Goal: Task Accomplishment & Management: Use online tool/utility

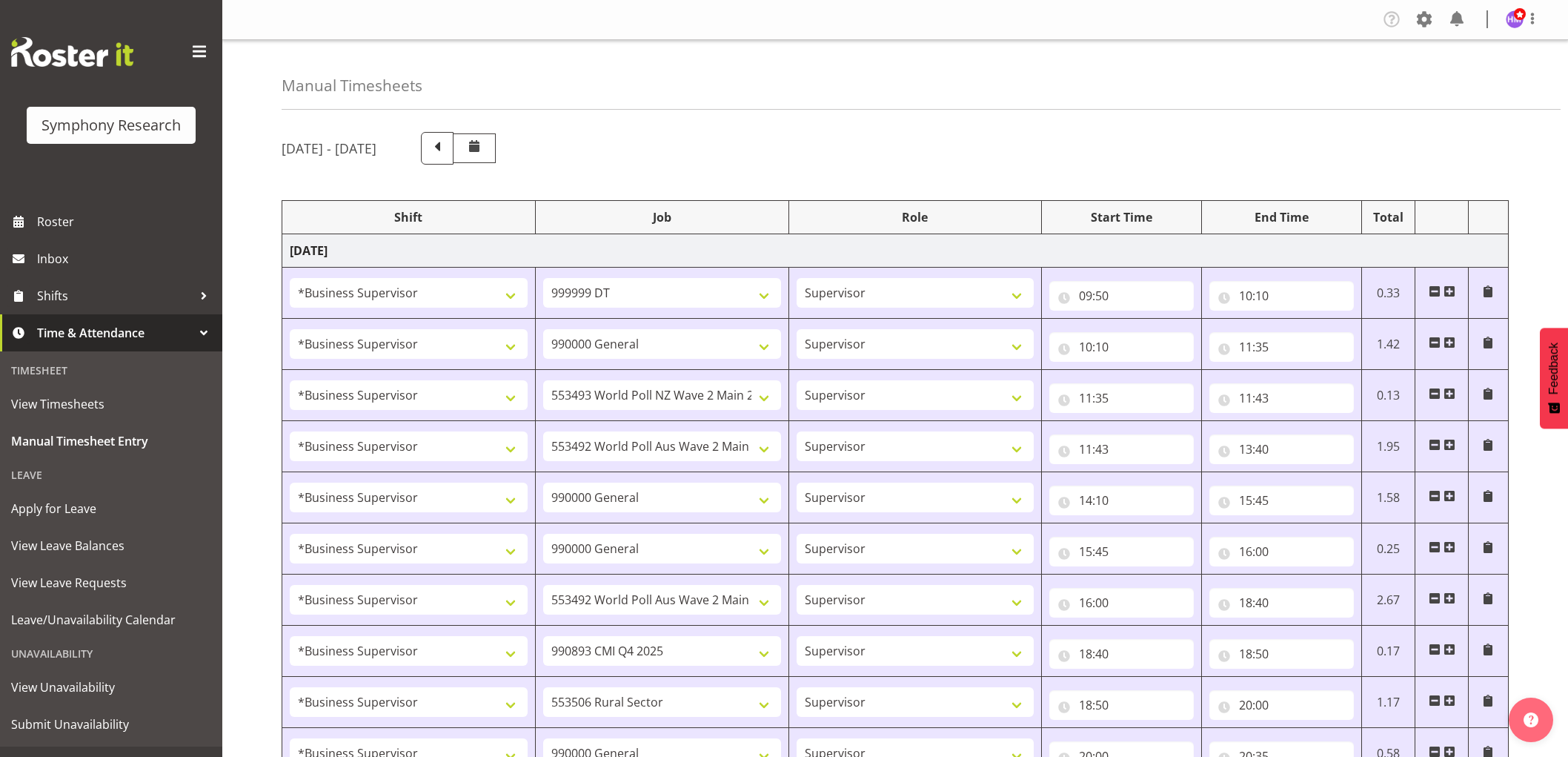
select select "1607"
select select "760"
select select "1607"
select select "743"
select select "1607"
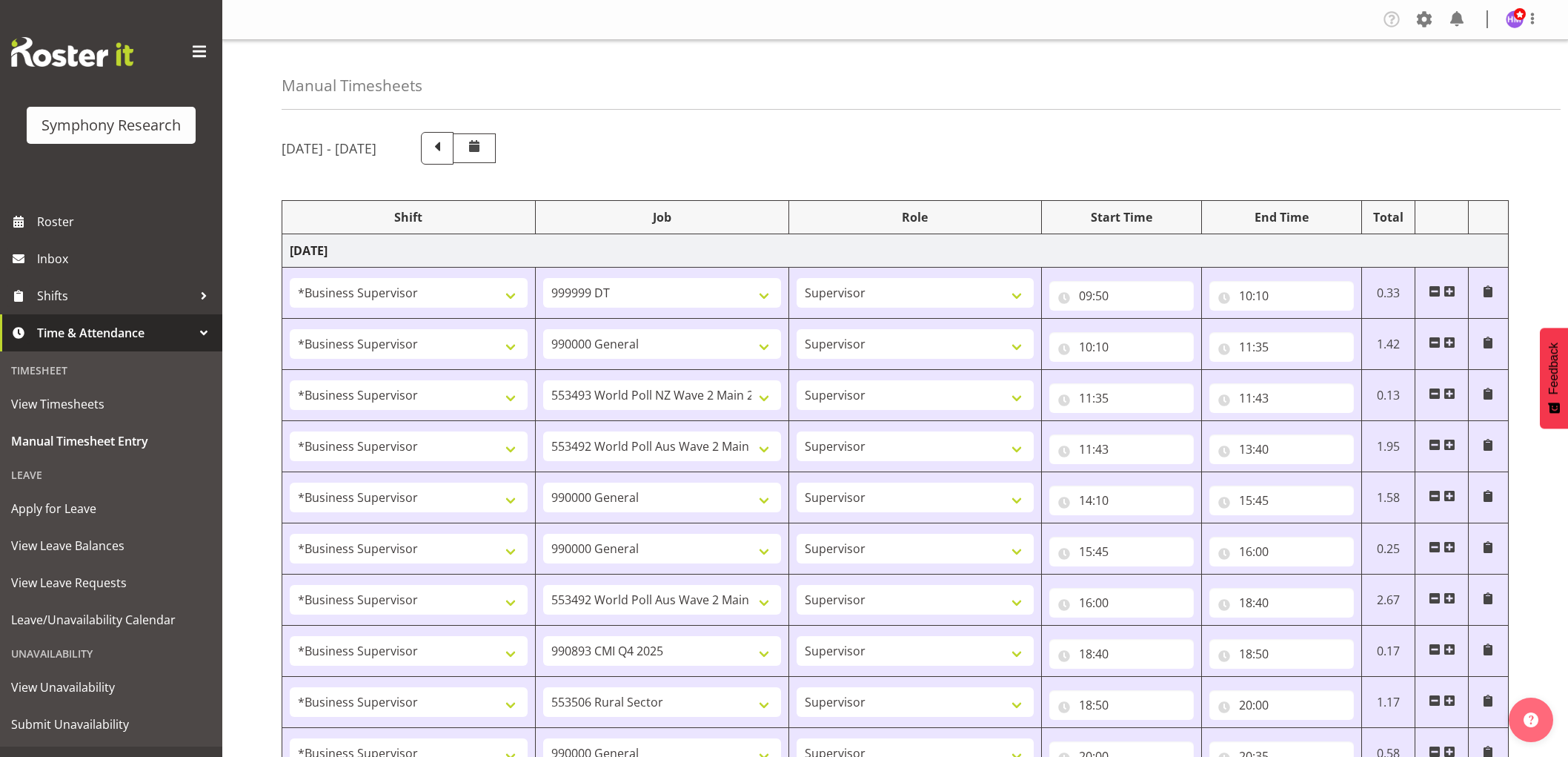
select select "10527"
select select "1607"
select select "10499"
select select "1607"
select select "743"
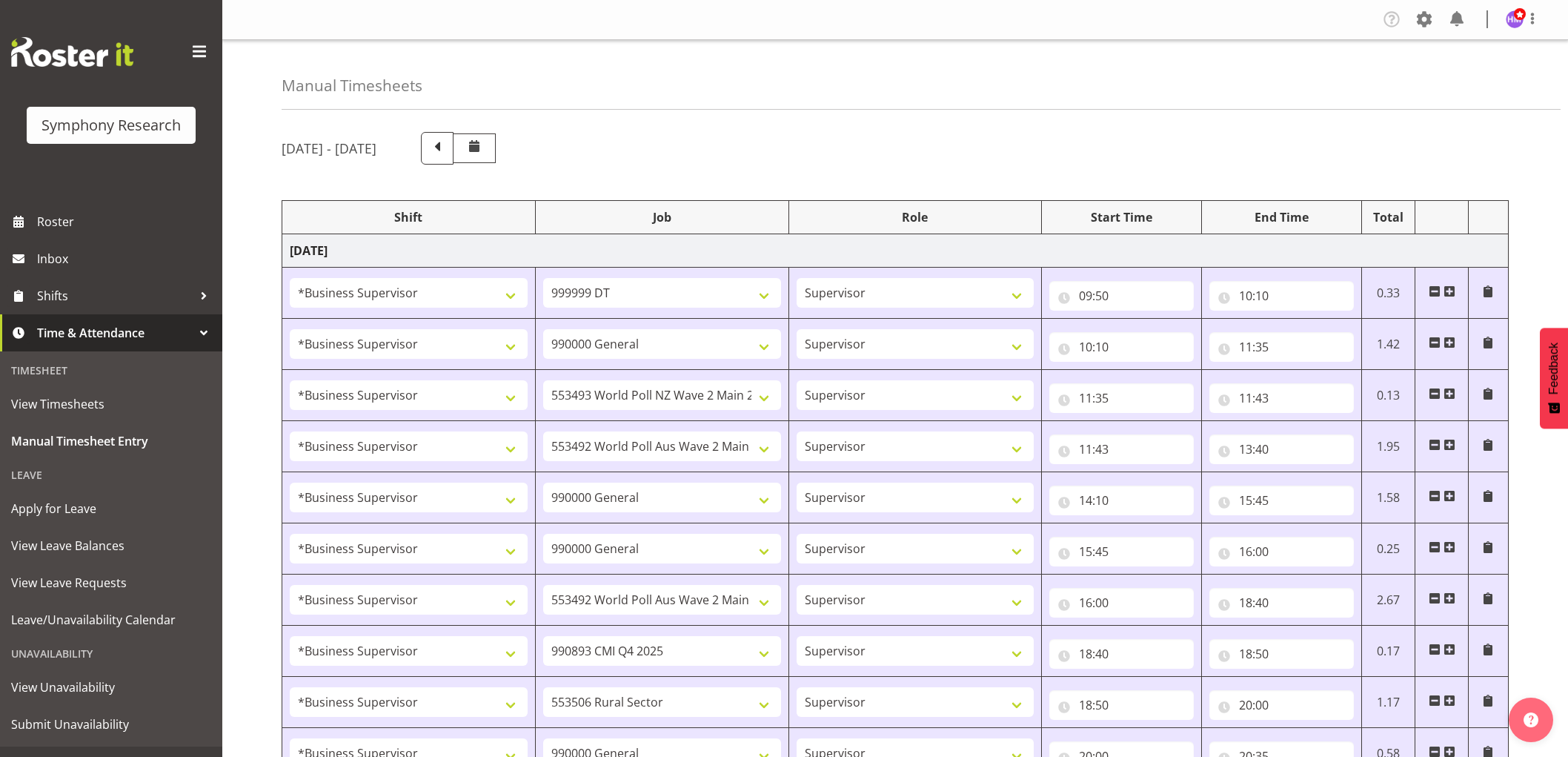
select select "1607"
select select "743"
select select "1607"
select select "10499"
select select "1607"
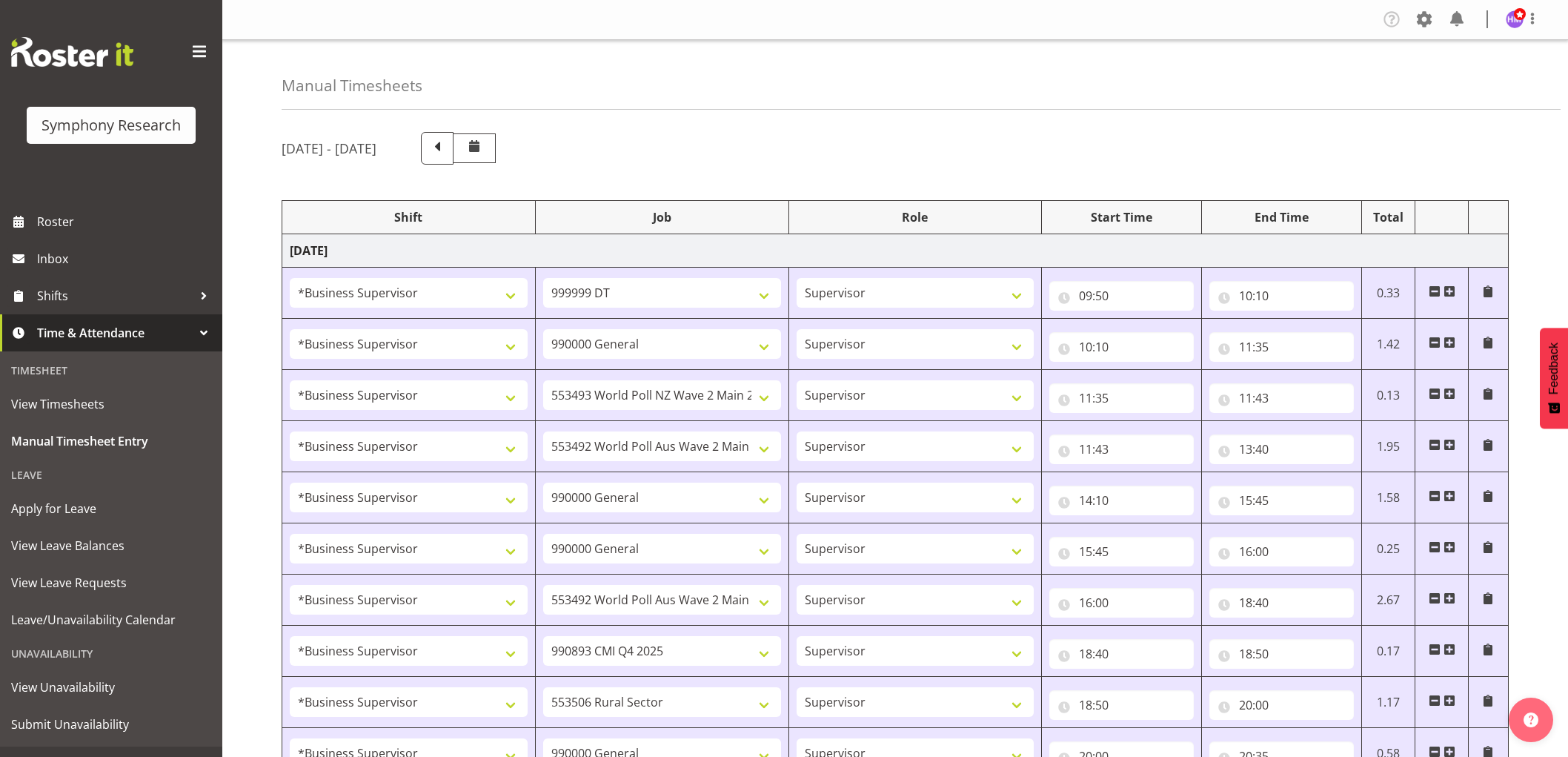
select select "10575"
select select "1607"
select select "10587"
select select "1607"
select select "743"
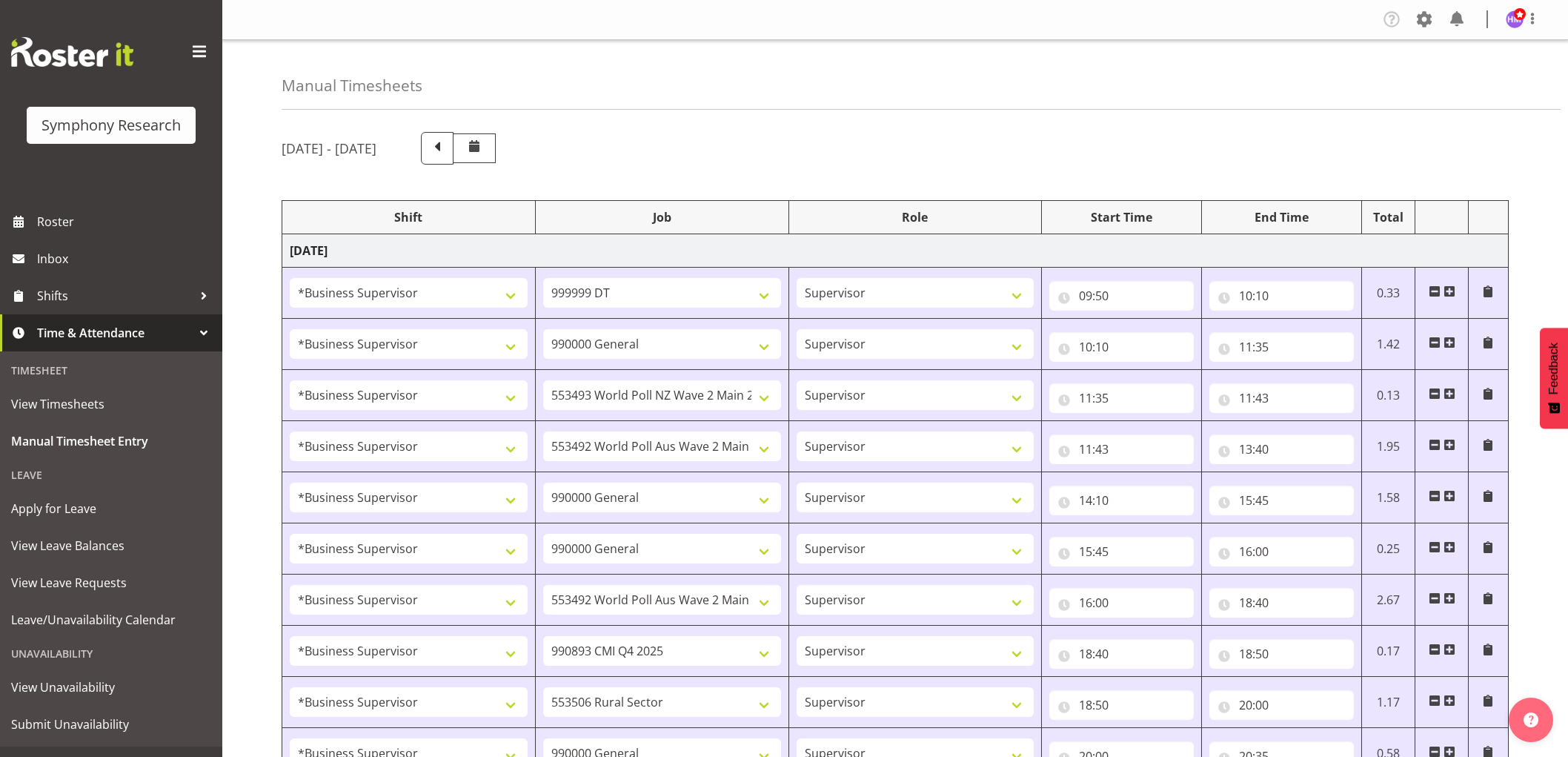
select select "1607"
select select "10575"
select select "1607"
select select "10485"
select select "1607"
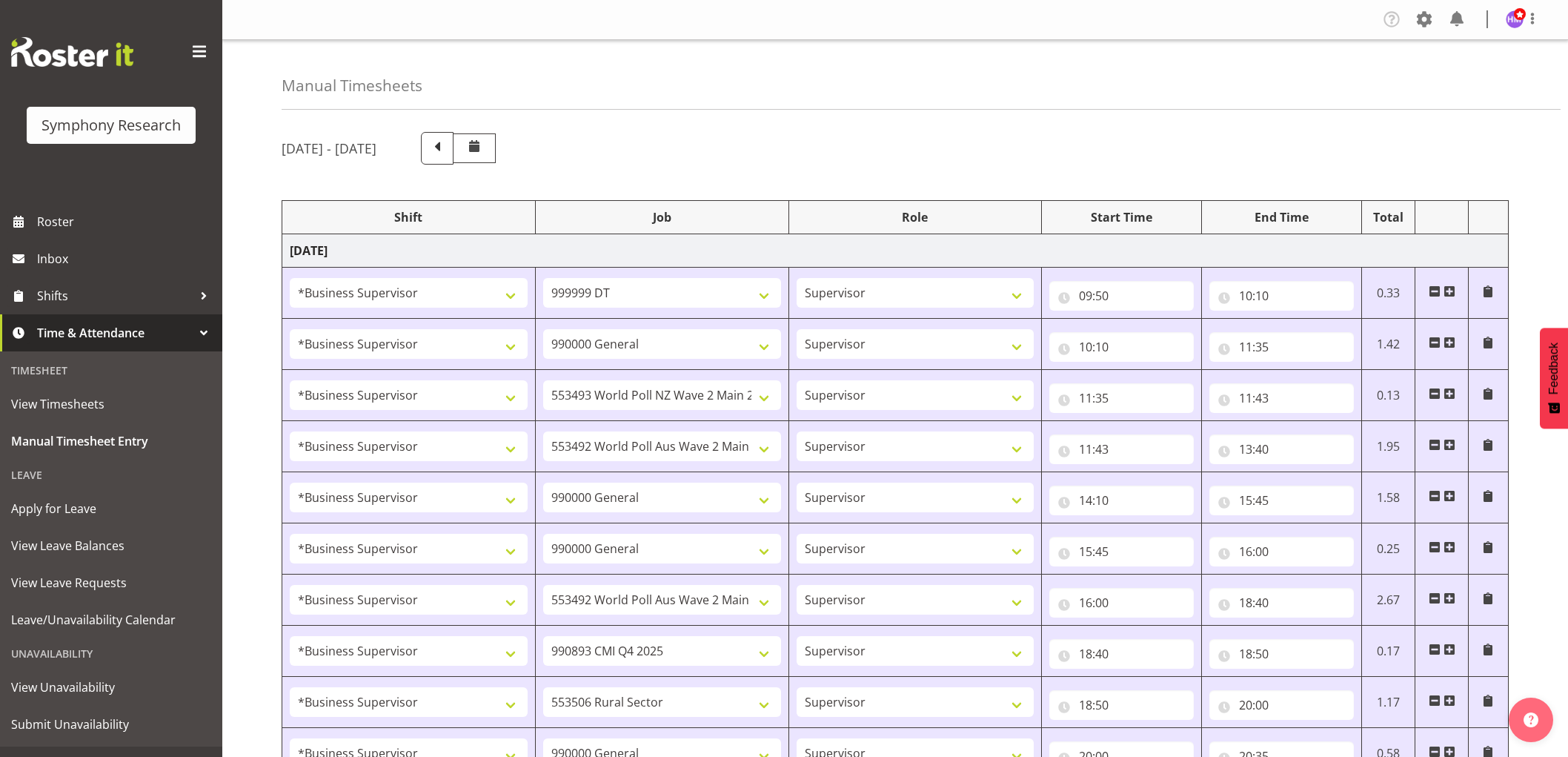
select select "10633"
select select "1607"
select select "10527"
select select "1607"
select select "10499"
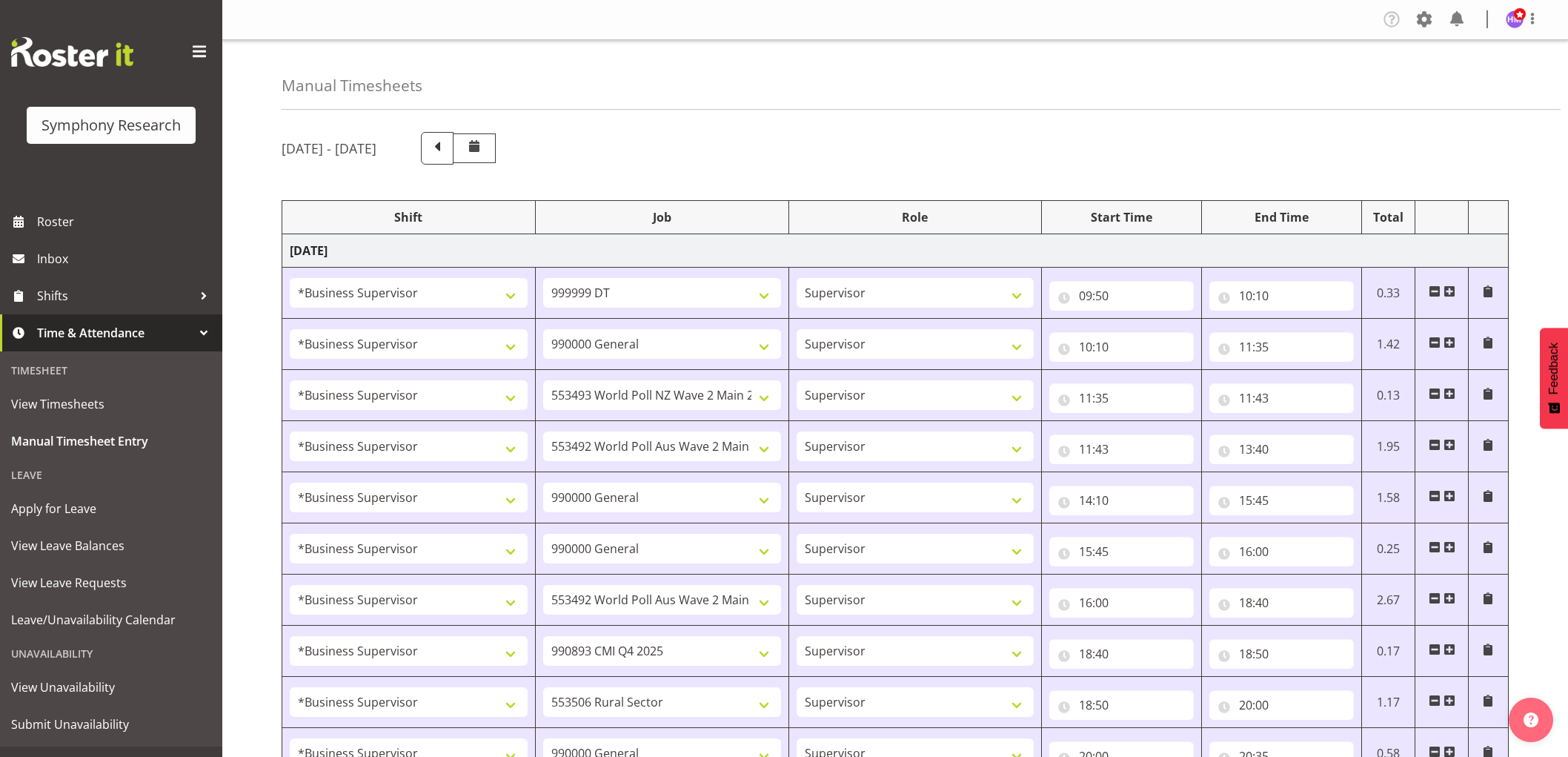
select select "1607"
select select "10731"
select select "1607"
select select "10587"
select select "1607"
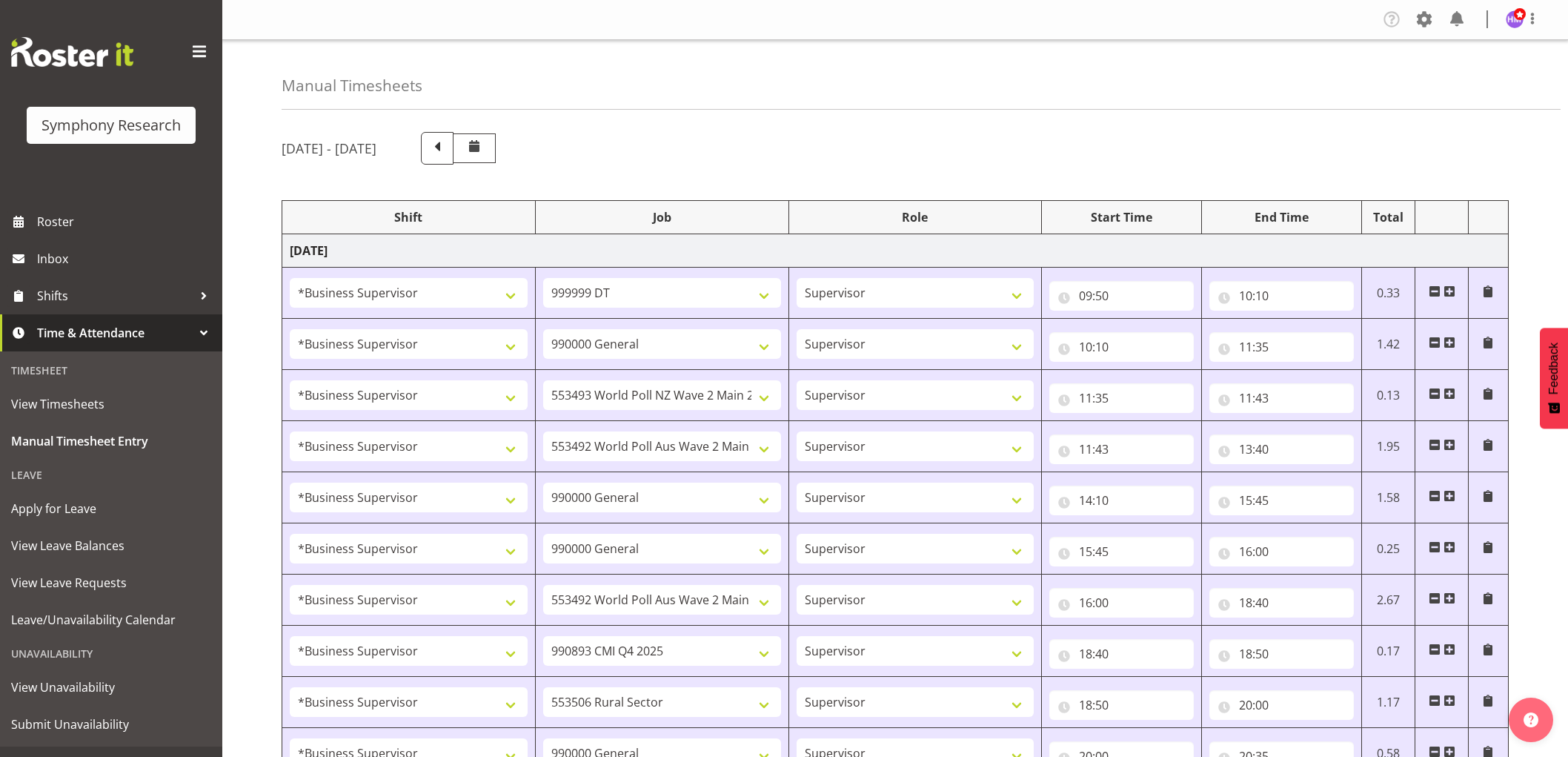
select select "10575"
select select "1607"
select select "10499"
select select "1607"
select select "10633"
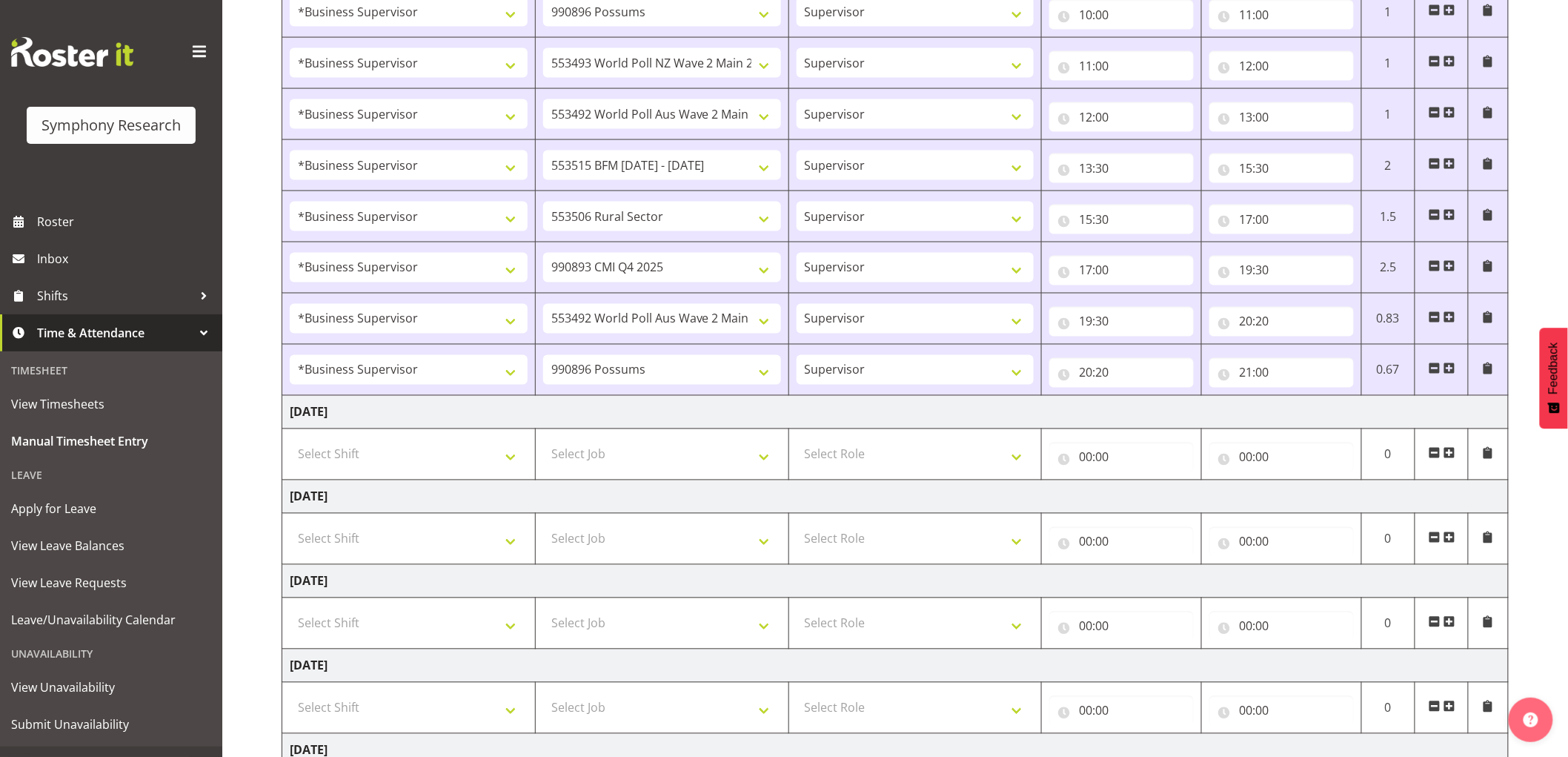
scroll to position [1087, 0]
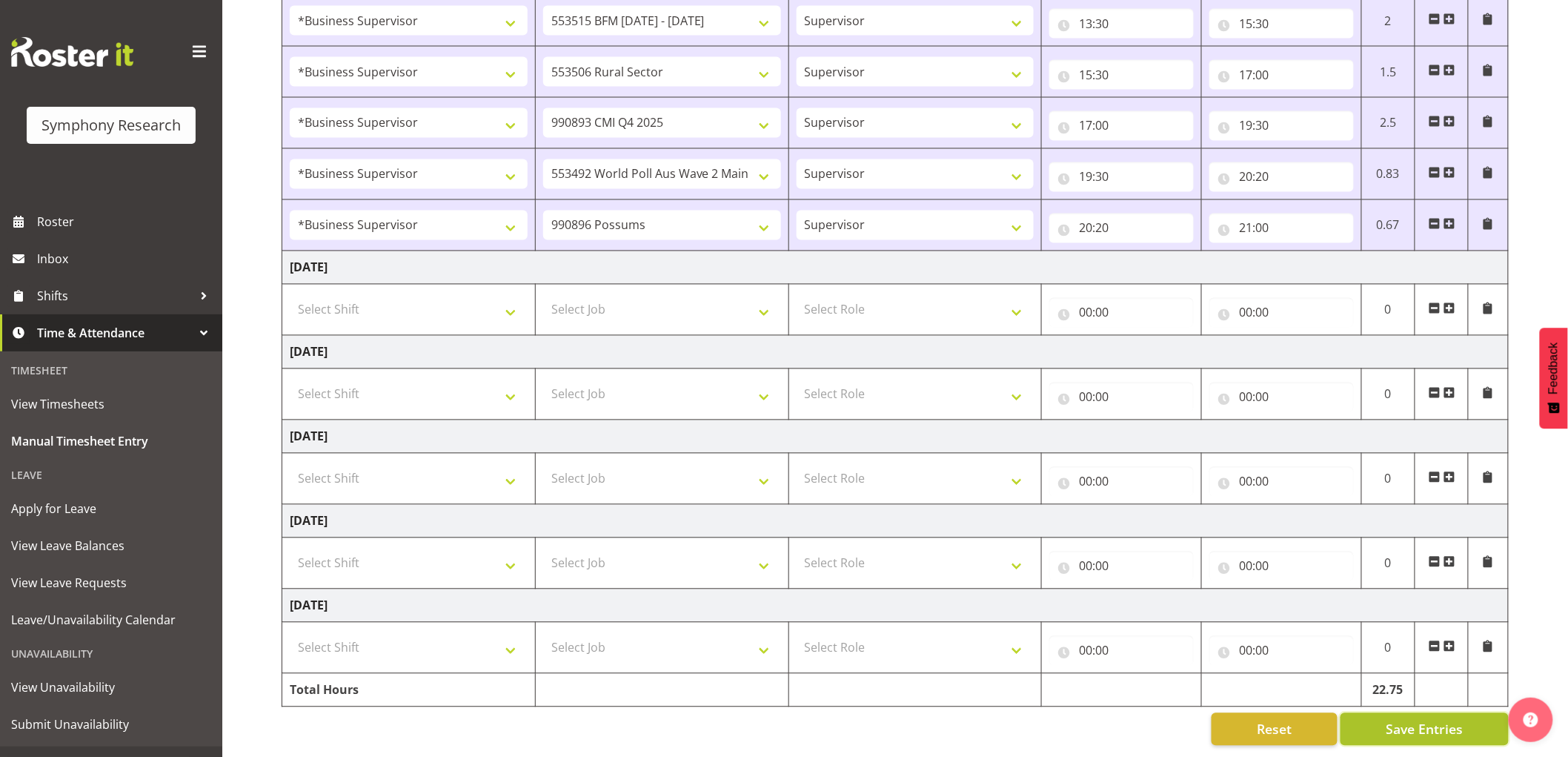
click at [1404, 723] on span "Save Entries" at bounding box center [1425, 729] width 77 height 20
